Goal: Find specific page/section: Find specific page/section

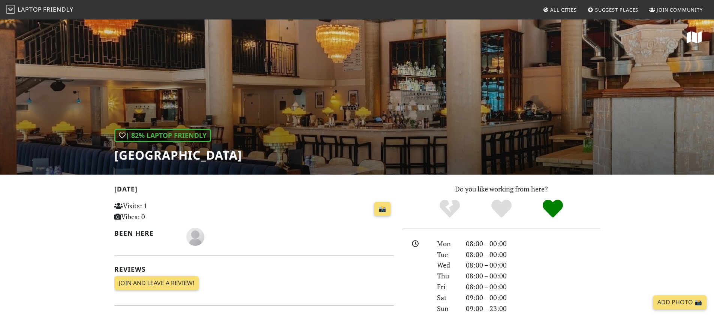
click at [175, 159] on h1 "[GEOGRAPHIC_DATA]" at bounding box center [178, 155] width 128 height 14
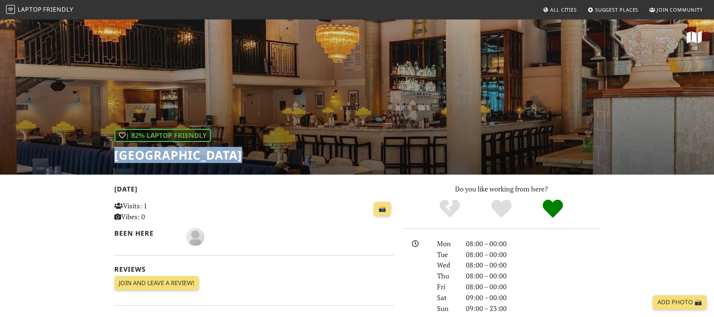
click at [175, 159] on h1 "[GEOGRAPHIC_DATA]" at bounding box center [178, 155] width 128 height 14
click at [57, 9] on span "Friendly" at bounding box center [58, 9] width 30 height 8
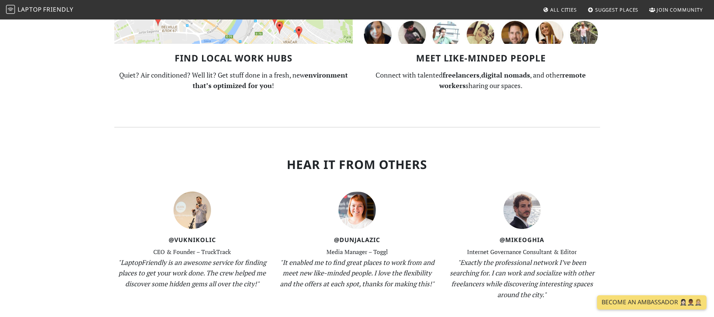
scroll to position [54, 0]
